Goal: Find contact information: Obtain details needed to contact an individual or organization

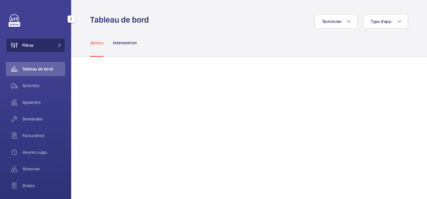
click at [55, 42] on button "Filtres" at bounding box center [35, 45] width 59 height 14
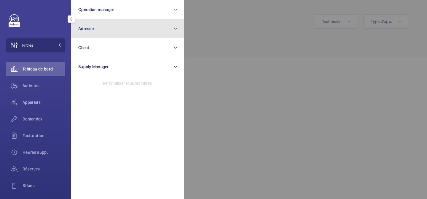
click at [134, 23] on button "Adresse" at bounding box center [127, 28] width 113 height 19
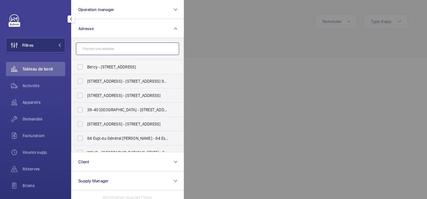
paste input "104 Bd Haussmann"
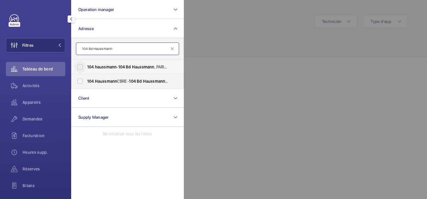
type input "104 Bd Haussmann"
click at [82, 64] on input "104 haussmann - [GEOGRAPHIC_DATA]" at bounding box center [80, 67] width 12 height 12
checkbox input "true"
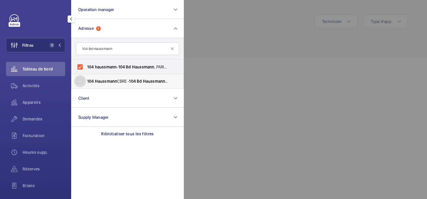
click at [81, 79] on input "104 Haussmann CBRE - [GEOGRAPHIC_DATA]" at bounding box center [80, 81] width 12 height 12
checkbox input "true"
click at [219, 74] on div at bounding box center [397, 99] width 427 height 199
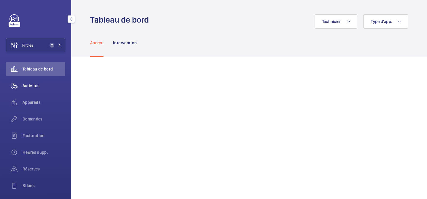
click at [26, 83] on span "Activités" at bounding box center [44, 86] width 43 height 6
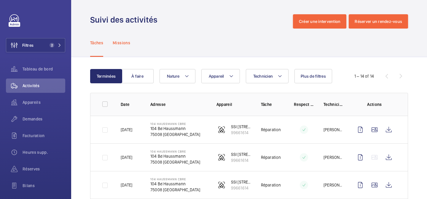
click at [126, 45] on div "Missions" at bounding box center [122, 42] width 18 height 28
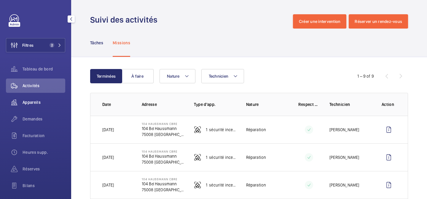
click at [32, 108] on div "Appareils" at bounding box center [35, 102] width 59 height 14
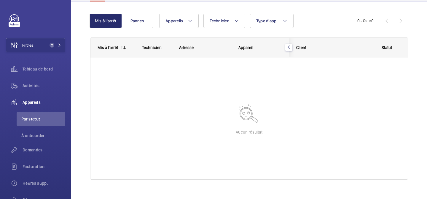
scroll to position [52, 0]
click at [33, 136] on span "À onboarder" at bounding box center [43, 135] width 44 height 6
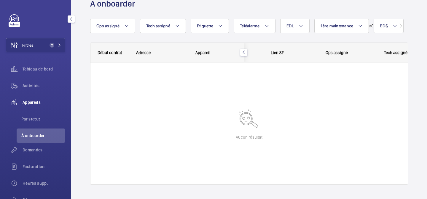
scroll to position [24, 0]
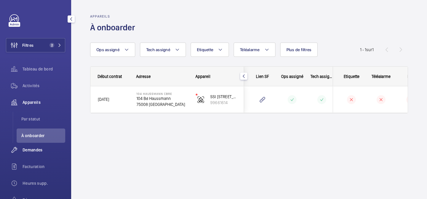
click at [33, 148] on span "Demandes" at bounding box center [44, 150] width 43 height 6
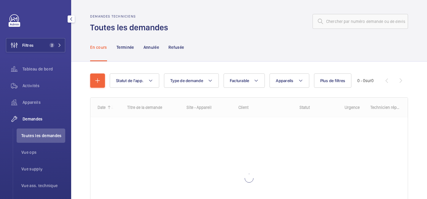
click at [36, 123] on div "Demandes" at bounding box center [35, 119] width 59 height 14
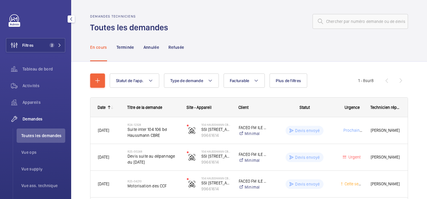
click at [18, 118] on wm-front-icon-button at bounding box center [14, 119] width 17 height 14
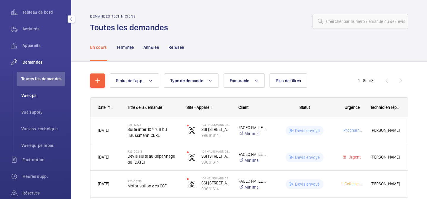
click at [35, 96] on span "Vue ops" at bounding box center [43, 95] width 44 height 6
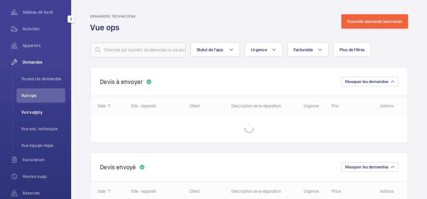
click at [34, 111] on span "Vue supply" at bounding box center [43, 112] width 44 height 6
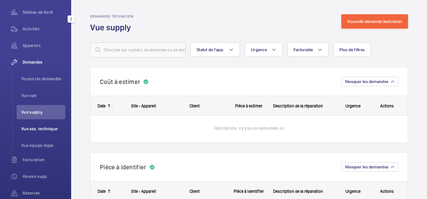
click at [35, 123] on li "Vue ass. technique" at bounding box center [41, 128] width 49 height 14
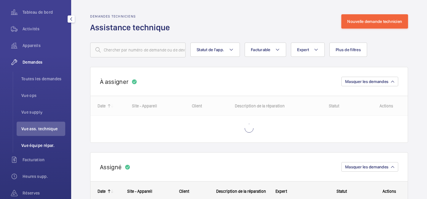
click at [38, 144] on span "Vue équipe répar." at bounding box center [43, 145] width 44 height 6
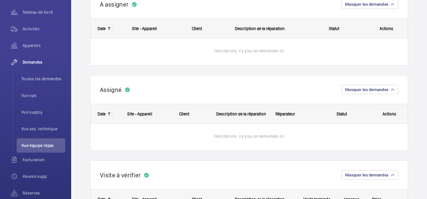
scroll to position [129, 0]
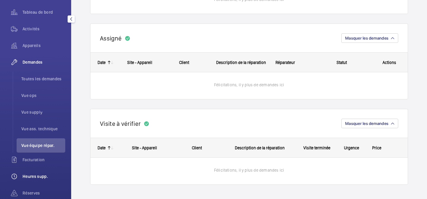
click at [35, 173] on span "Heures supp." at bounding box center [44, 176] width 43 height 6
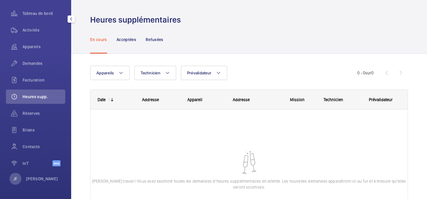
scroll to position [55, 0]
click at [29, 146] on span "Contacts" at bounding box center [44, 146] width 43 height 6
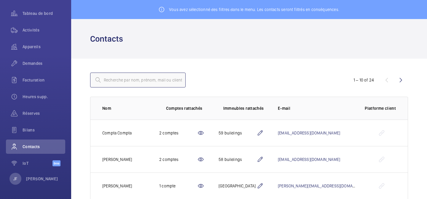
click at [158, 79] on input "text" at bounding box center [138, 79] width 96 height 15
paste input "104 Bd Haussmann"
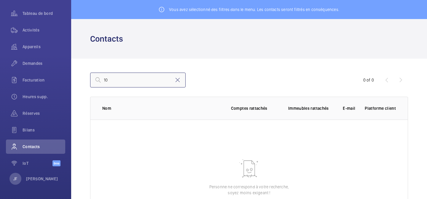
type input "1"
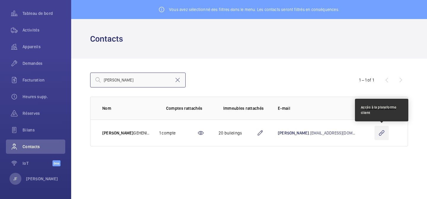
type input "[PERSON_NAME]"
click at [382, 133] on wm-front-icon-button at bounding box center [382, 133] width 14 height 14
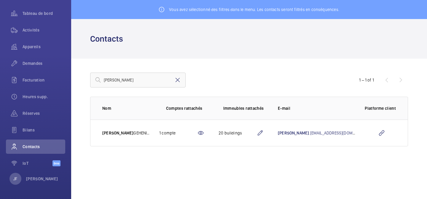
click at [179, 81] on mat-icon at bounding box center [177, 79] width 7 height 7
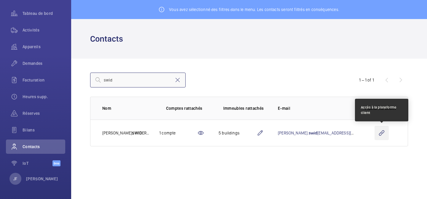
type input "swid"
click at [380, 132] on wm-front-icon-button at bounding box center [382, 133] width 14 height 14
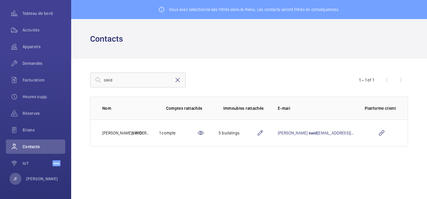
click at [179, 80] on mat-icon at bounding box center [177, 79] width 7 height 7
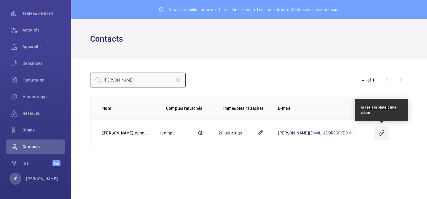
type input "[PERSON_NAME]"
click at [384, 132] on wm-front-icon-button at bounding box center [382, 133] width 14 height 14
